Goal: Task Accomplishment & Management: Manage account settings

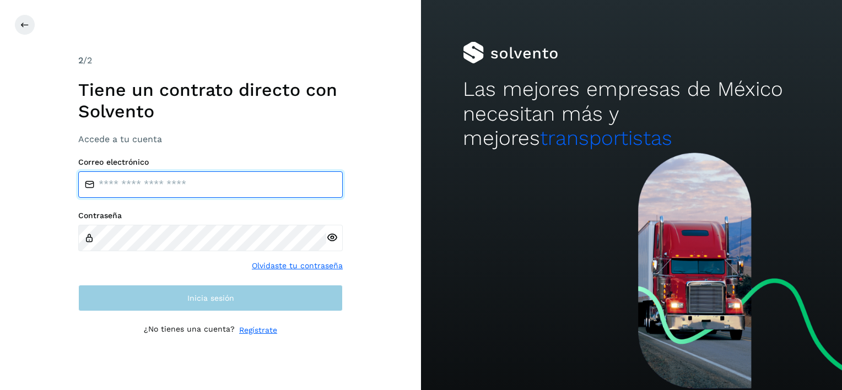
type input "**********"
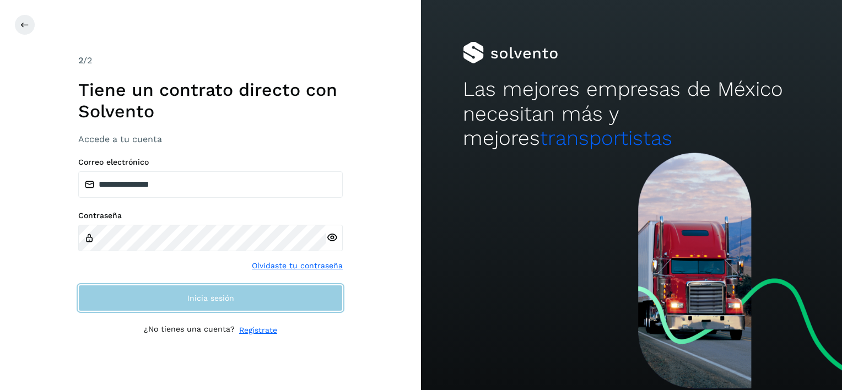
click at [214, 291] on button "Inicia sesión" at bounding box center [210, 298] width 265 height 26
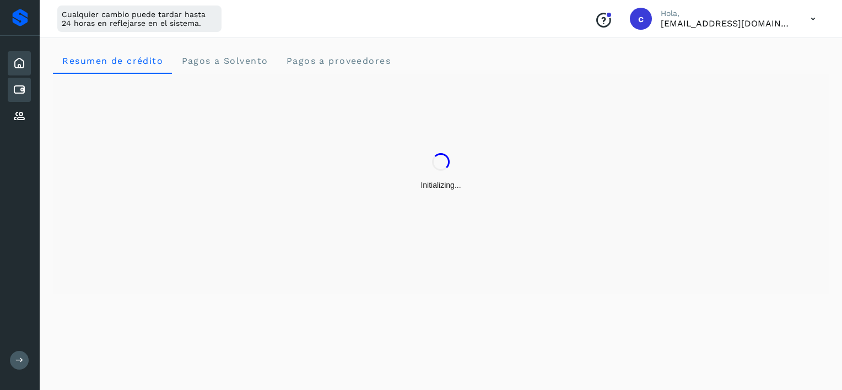
click at [20, 87] on icon at bounding box center [19, 89] width 13 height 13
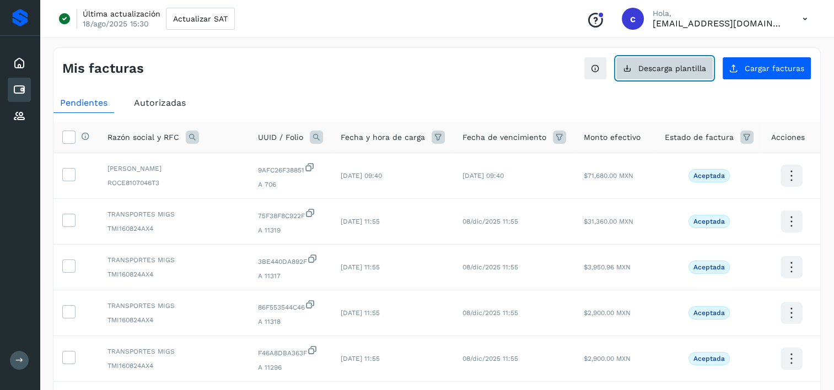
click at [698, 69] on span "Descarga plantilla" at bounding box center [672, 68] width 68 height 8
click at [24, 62] on icon at bounding box center [19, 63] width 13 height 13
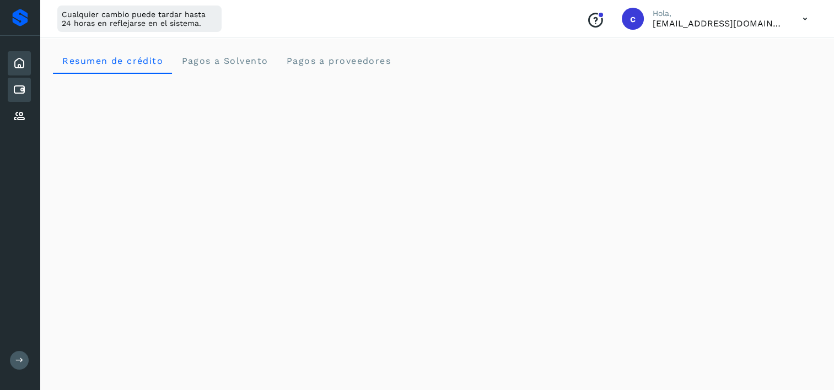
click at [13, 93] on icon at bounding box center [19, 89] width 13 height 13
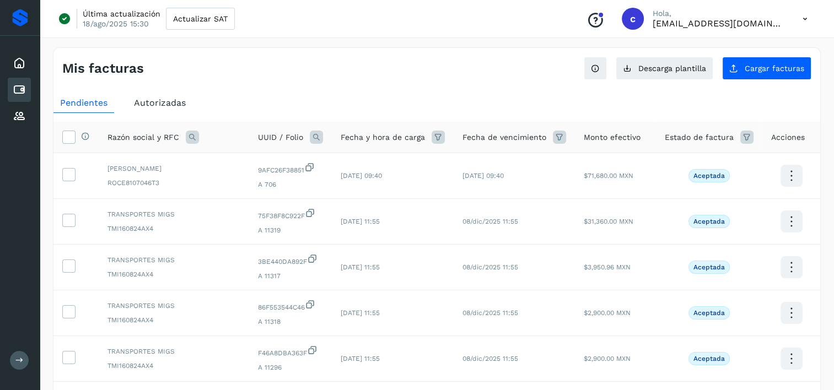
click at [198, 137] on icon at bounding box center [192, 137] width 13 height 13
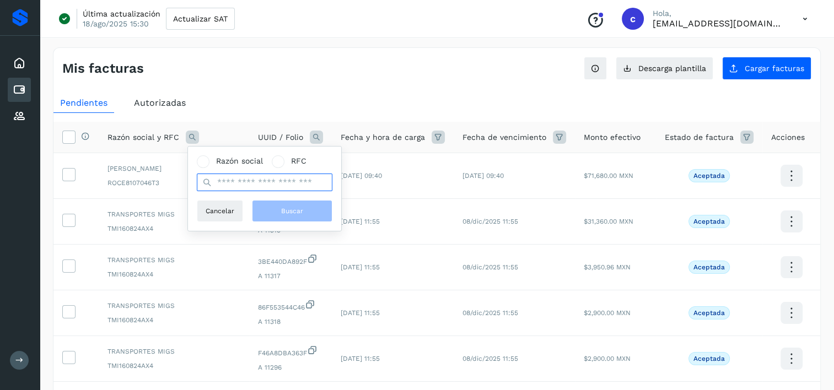
click at [282, 187] on input "text" at bounding box center [265, 183] width 136 height 18
type input "**********"
click at [297, 217] on button "Buscar" at bounding box center [292, 211] width 80 height 22
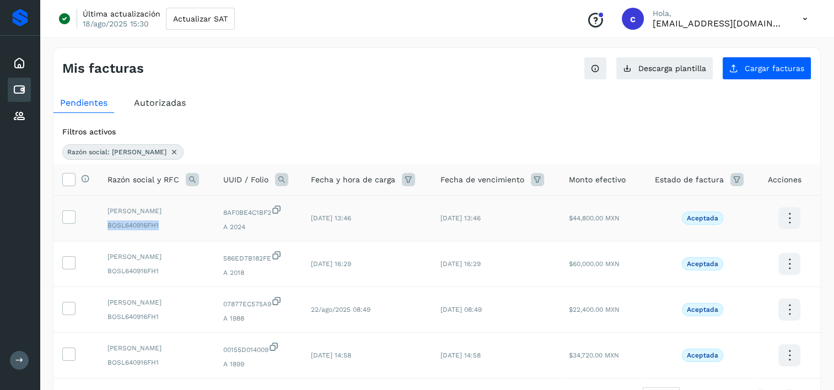
drag, startPoint x: 114, startPoint y: 224, endPoint x: 248, endPoint y: 236, distance: 133.9
click at [163, 224] on td "[PERSON_NAME] BOSL640916FH1" at bounding box center [157, 219] width 116 height 46
copy span "BOSL640916FH1"
click at [19, 86] on icon at bounding box center [19, 89] width 13 height 13
click at [18, 92] on icon at bounding box center [19, 89] width 13 height 13
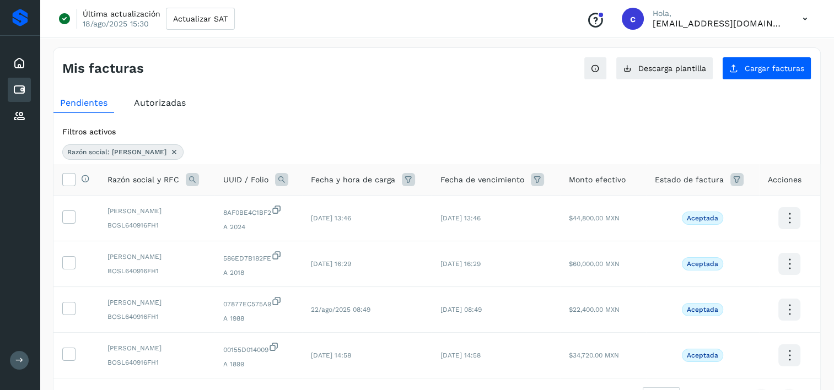
click at [178, 152] on icon at bounding box center [174, 152] width 9 height 9
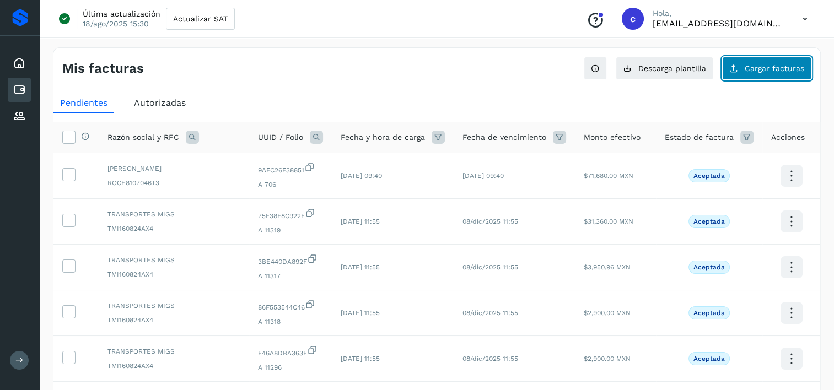
click at [780, 66] on span "Cargar facturas" at bounding box center [775, 68] width 60 height 8
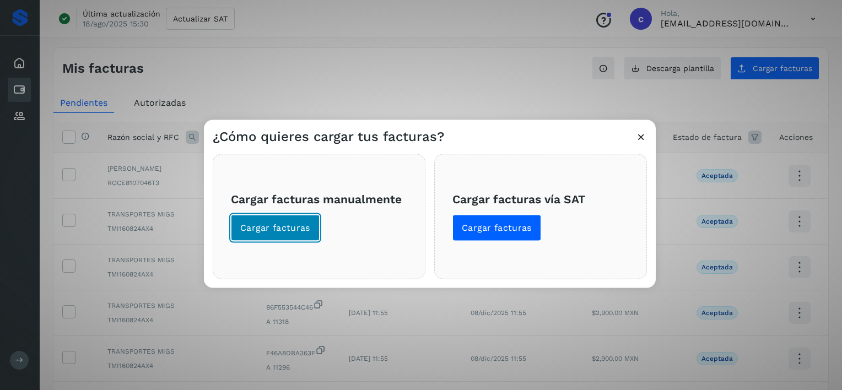
click at [256, 218] on button "Cargar facturas" at bounding box center [275, 228] width 89 height 26
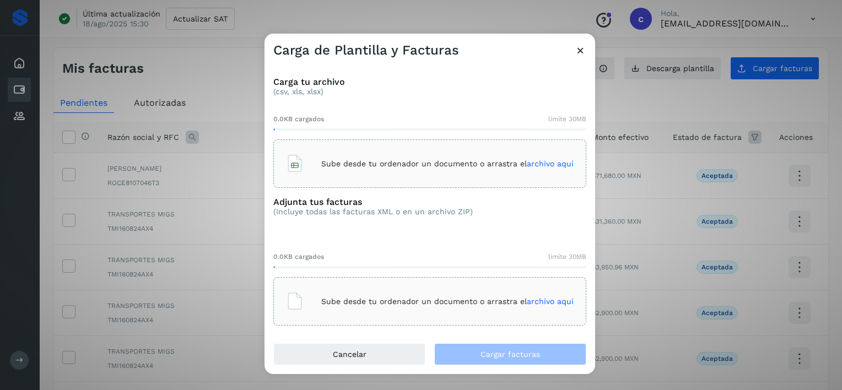
click at [422, 176] on div "Sube desde tu ordenador un documento o arrastra el archivo aquí" at bounding box center [430, 164] width 288 height 30
click at [396, 310] on div "Sube desde tu ordenador un documento o arrastra el archivo aquí" at bounding box center [430, 302] width 288 height 30
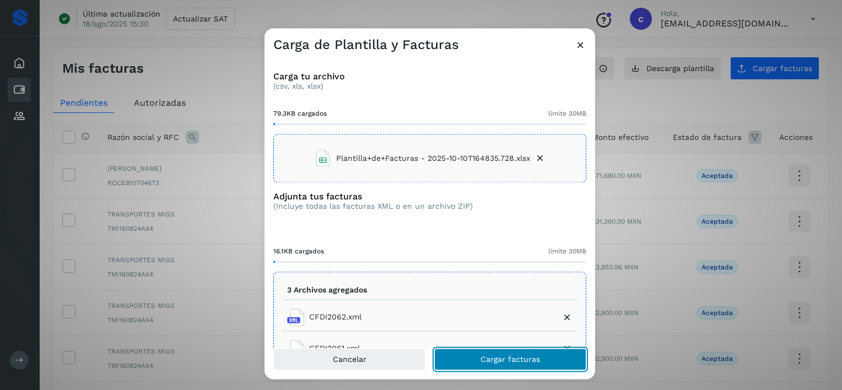
drag, startPoint x: 510, startPoint y: 355, endPoint x: 499, endPoint y: 346, distance: 14.5
click at [510, 356] on span "Cargar facturas" at bounding box center [511, 360] width 60 height 8
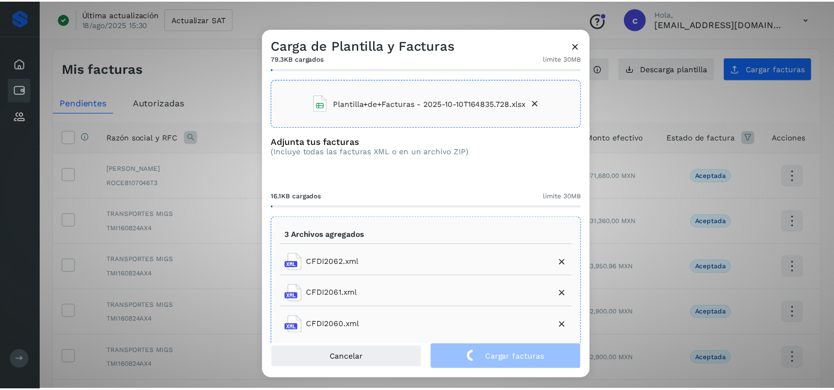
scroll to position [75, 0]
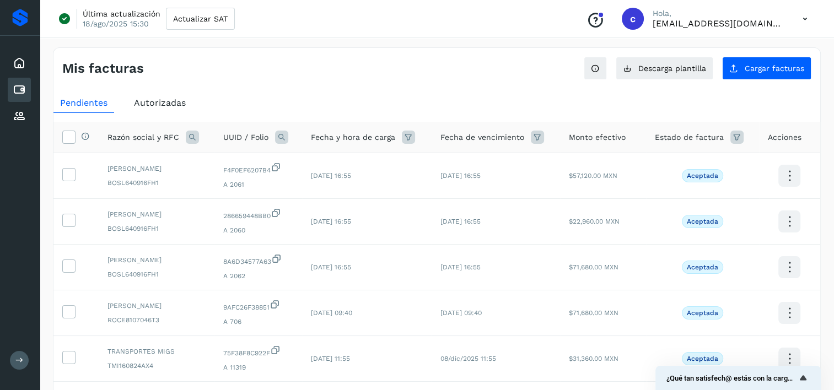
click at [288, 132] on icon at bounding box center [281, 137] width 13 height 13
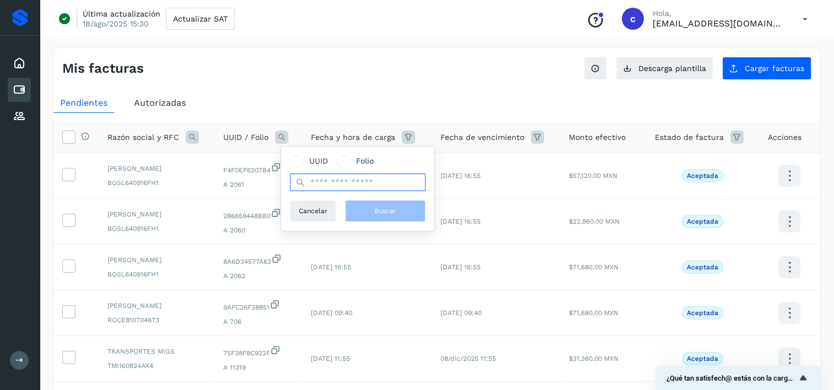
click at [354, 176] on input "text" at bounding box center [358, 183] width 136 height 18
paste input "**********"
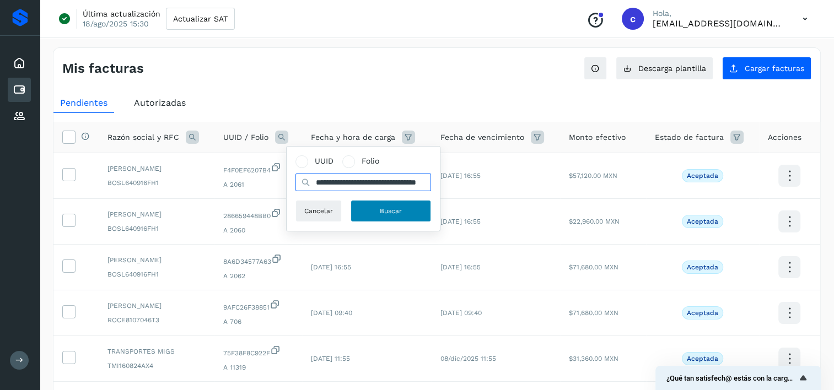
type input "**********"
click at [380, 211] on span "Buscar" at bounding box center [391, 211] width 22 height 10
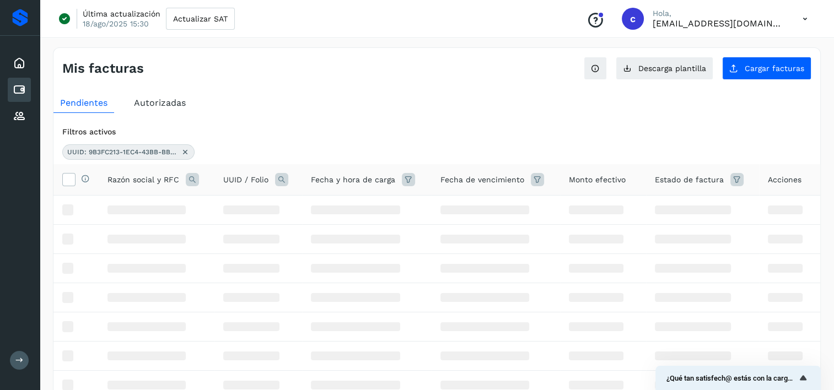
scroll to position [0, 0]
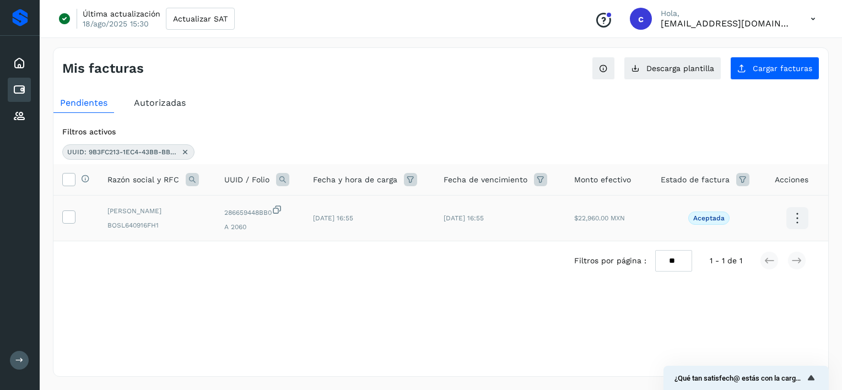
click at [75, 219] on label at bounding box center [68, 217] width 13 height 13
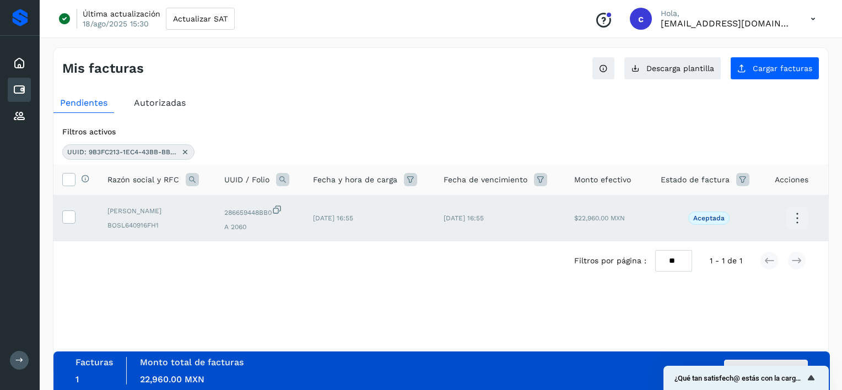
click at [746, 355] on div "Facturas 1 Monto total de facturas Monto total 22,960.00 MXN Autorizar facturas" at bounding box center [441, 371] width 777 height 39
click at [750, 362] on button "Autorizar facturas" at bounding box center [766, 371] width 84 height 22
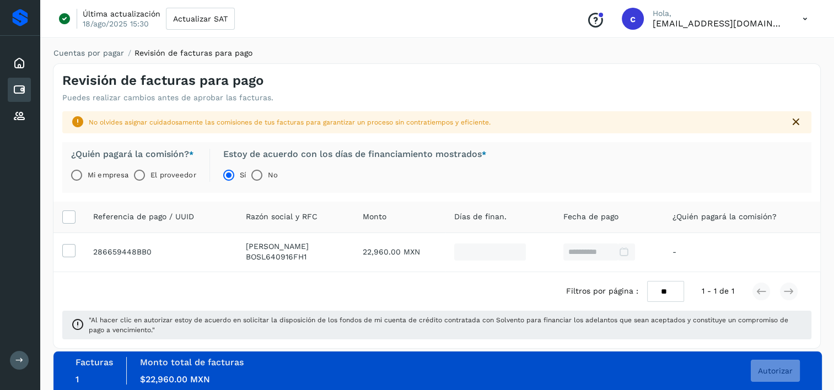
click at [160, 173] on label "El proveedor" at bounding box center [172, 175] width 45 height 22
click at [782, 372] on span "Autorizar" at bounding box center [775, 371] width 35 height 8
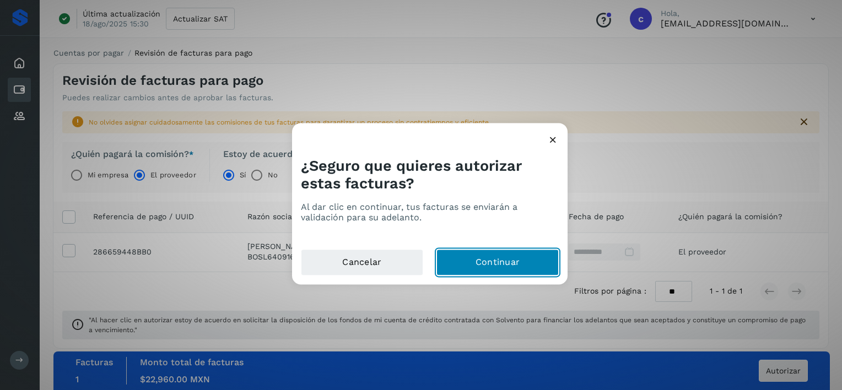
click at [486, 253] on button "Continuar" at bounding box center [498, 263] width 122 height 26
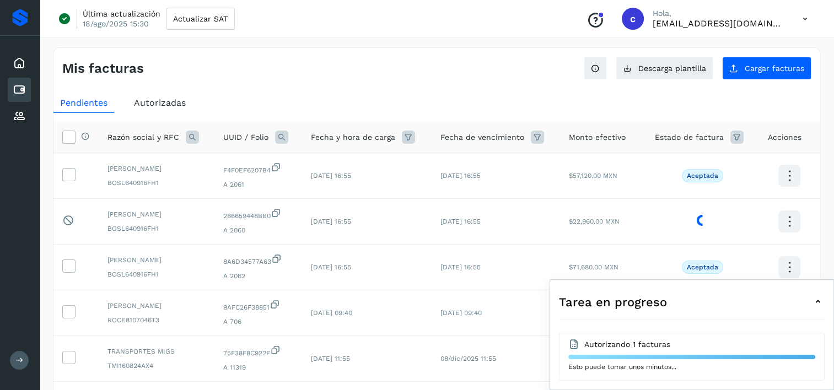
click at [288, 133] on icon at bounding box center [281, 137] width 13 height 13
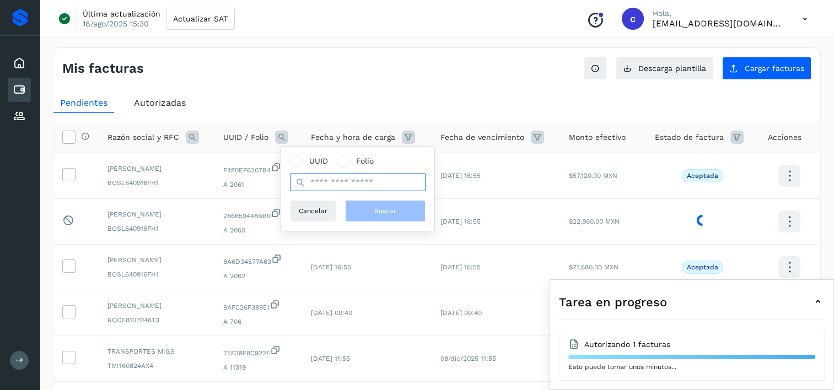
drag, startPoint x: 381, startPoint y: 176, endPoint x: 377, endPoint y: 185, distance: 9.9
click at [381, 179] on input "text" at bounding box center [358, 183] width 136 height 18
paste input "**********"
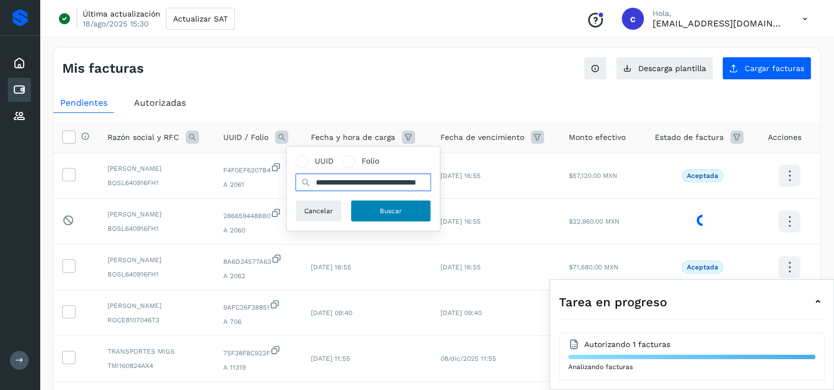
type input "**********"
click at [386, 214] on span "Buscar" at bounding box center [391, 211] width 22 height 10
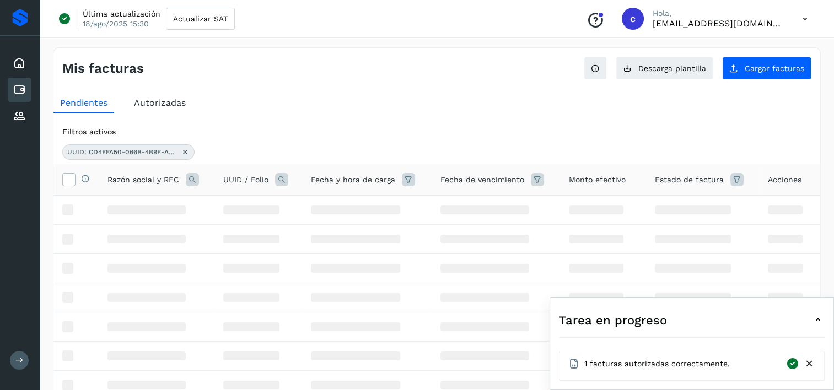
click at [62, 214] on div at bounding box center [67, 210] width 11 height 11
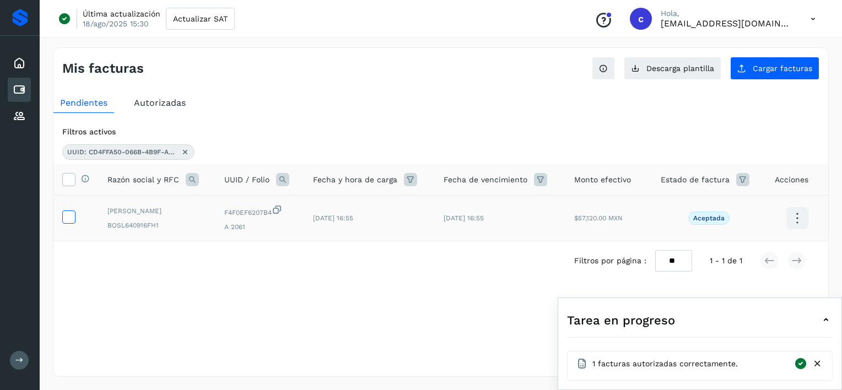
click at [69, 221] on icon at bounding box center [69, 217] width 12 height 12
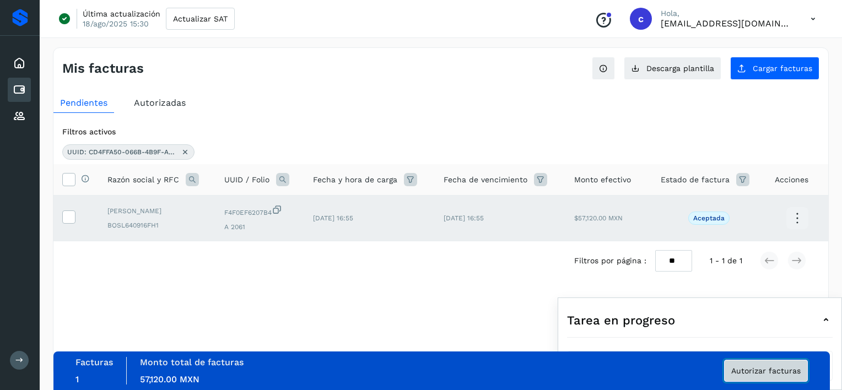
click at [793, 374] on span "Autorizar facturas" at bounding box center [766, 371] width 69 height 8
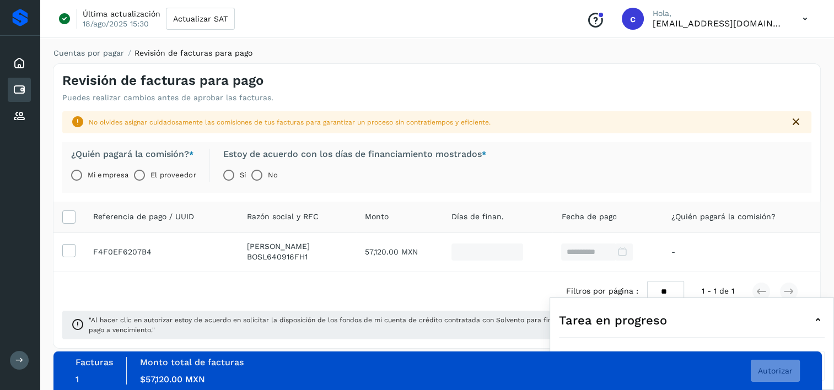
click at [184, 179] on label "El proveedor" at bounding box center [172, 175] width 45 height 22
click at [786, 371] on span "Autorizar" at bounding box center [775, 371] width 35 height 8
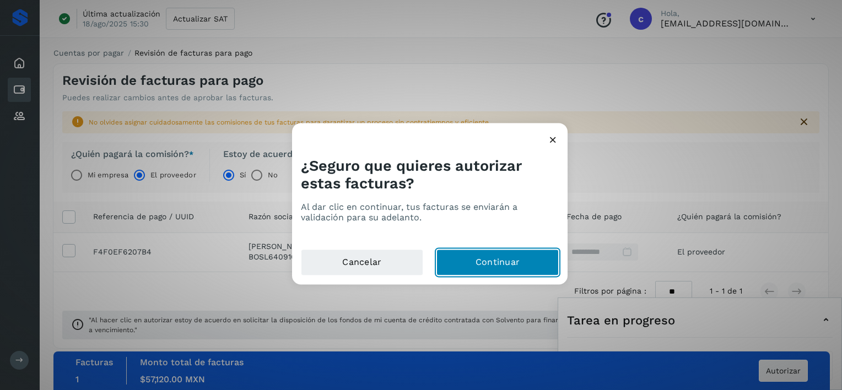
click at [525, 254] on button "Continuar" at bounding box center [498, 263] width 122 height 26
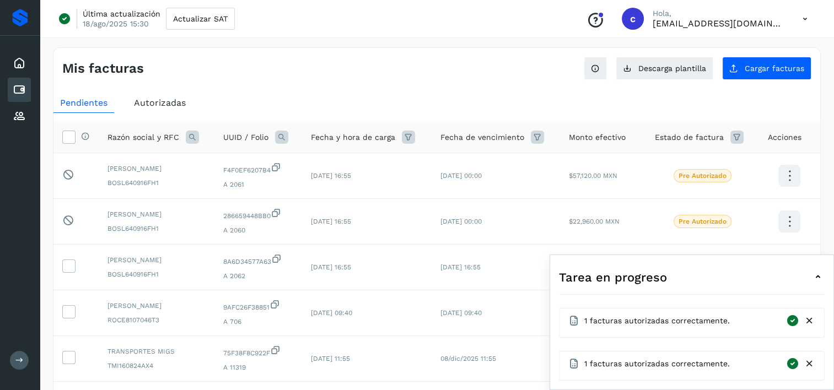
click at [280, 138] on icon at bounding box center [281, 137] width 13 height 13
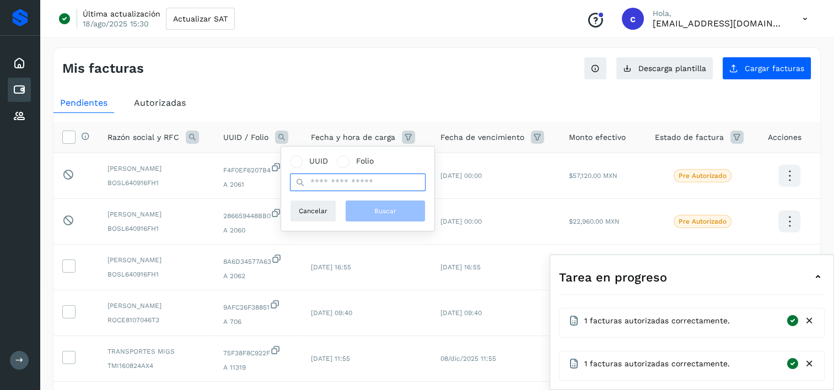
click at [310, 180] on input "text" at bounding box center [358, 183] width 136 height 18
paste input "**********"
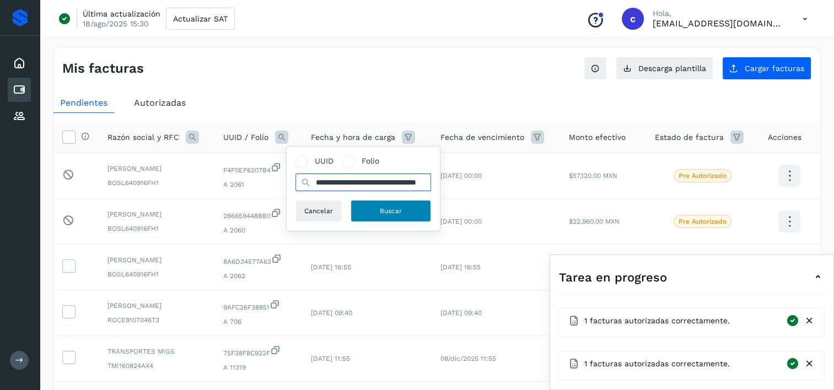
type input "**********"
click at [384, 207] on span "Buscar" at bounding box center [391, 211] width 22 height 10
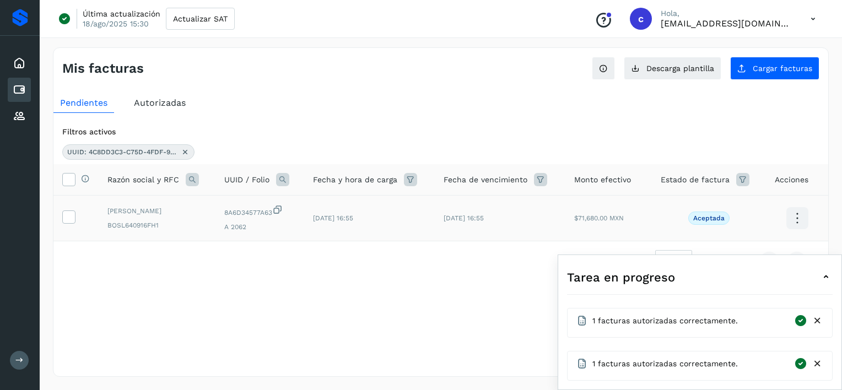
click at [63, 224] on td at bounding box center [75, 219] width 45 height 46
drag, startPoint x: 63, startPoint y: 224, endPoint x: 67, endPoint y: 216, distance: 9.1
click at [67, 218] on icon at bounding box center [69, 217] width 12 height 12
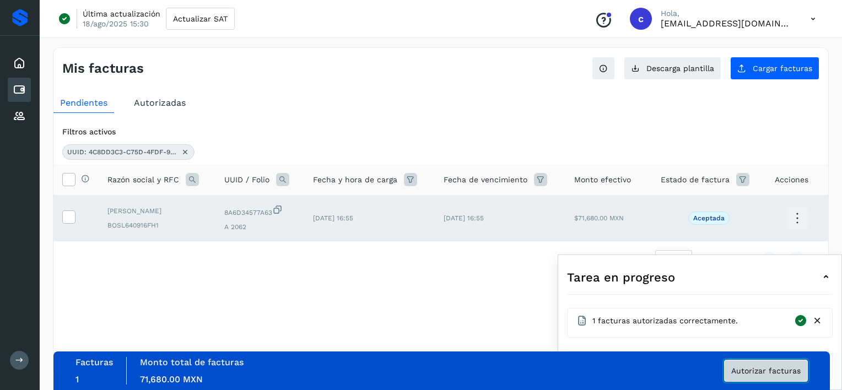
click at [795, 372] on span "Autorizar facturas" at bounding box center [766, 371] width 69 height 8
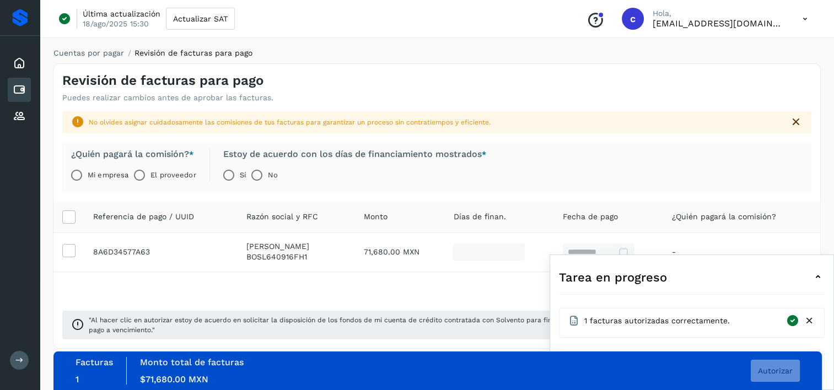
click at [154, 179] on label "El proveedor" at bounding box center [172, 175] width 45 height 22
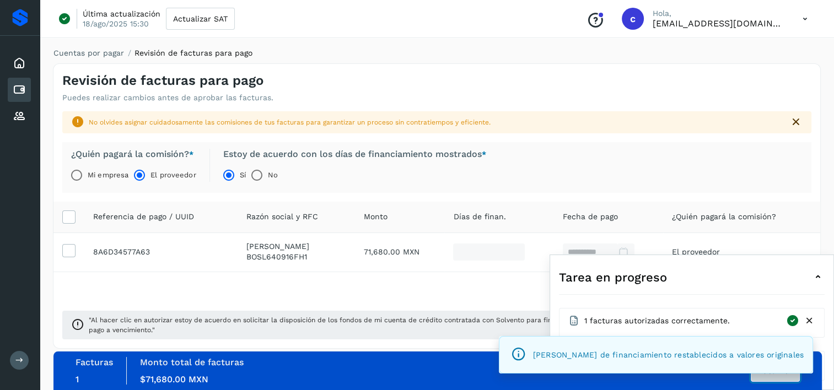
click at [782, 375] on button "Autorizar" at bounding box center [775, 371] width 49 height 22
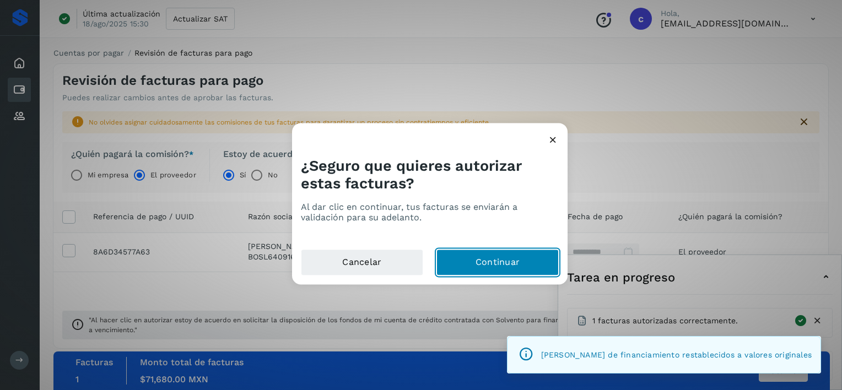
click at [520, 260] on button "Continuar" at bounding box center [498, 263] width 122 height 26
